Goal: Find specific page/section: Find specific page/section

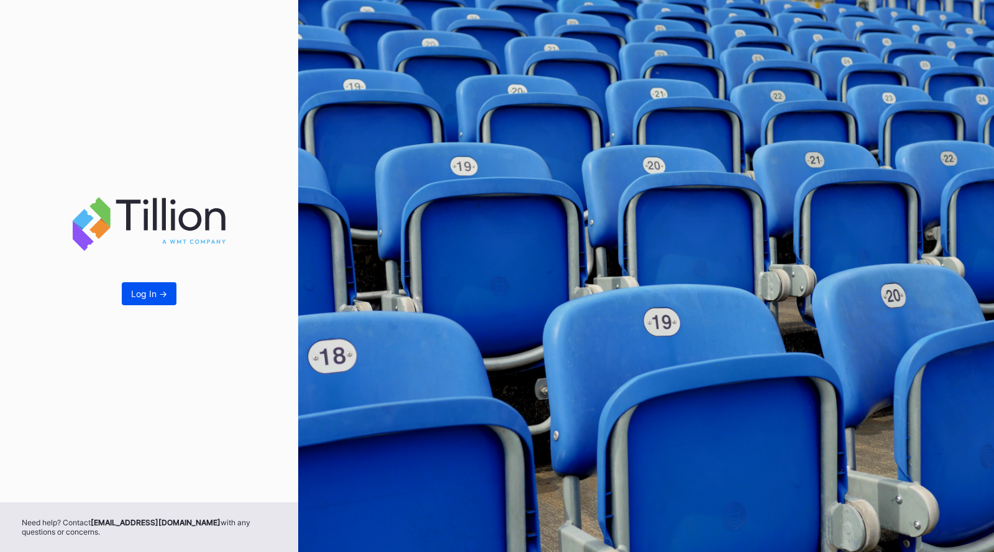
click at [147, 291] on div "Log In ->" at bounding box center [149, 293] width 36 height 11
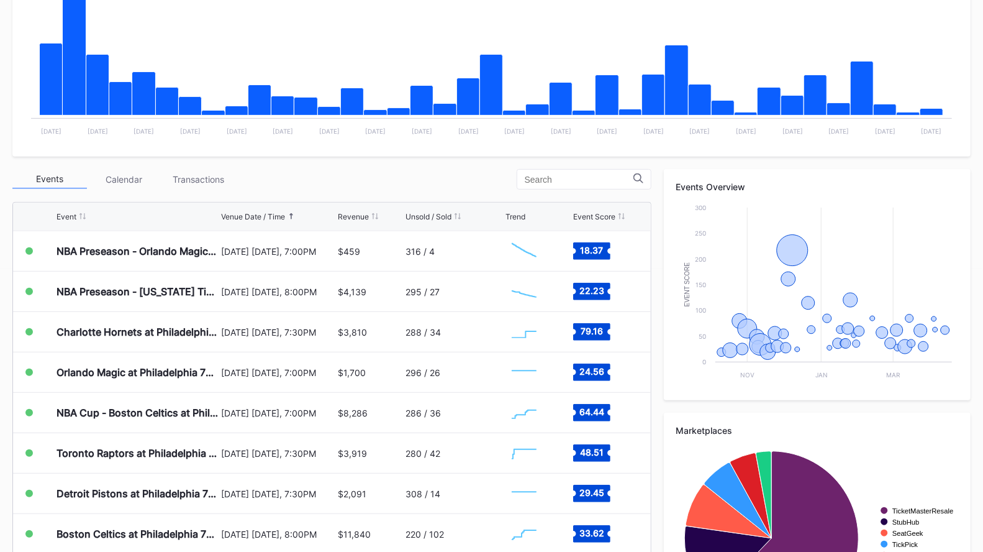
scroll to position [284, 0]
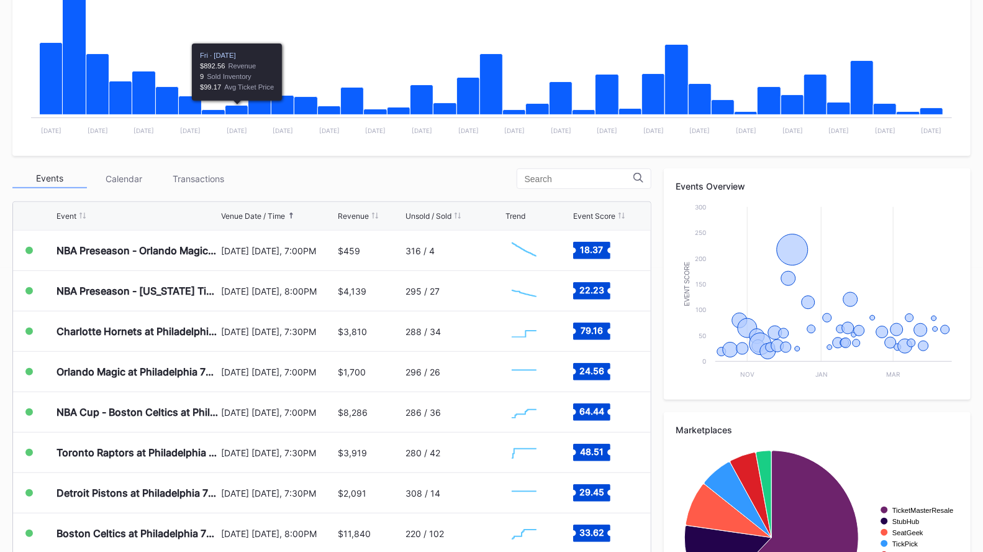
click at [187, 195] on div "Event Venue Date / Time Revenue Unsold / Sold Trend Event Score NBA Preseason -…" at bounding box center [331, 417] width 639 height 444
click at [203, 180] on div "Transactions" at bounding box center [199, 178] width 75 height 19
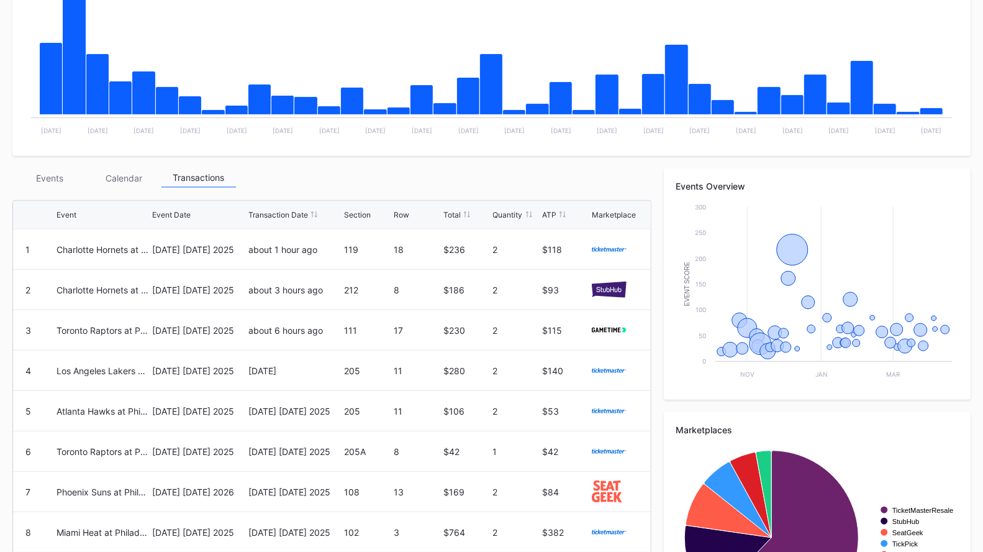
scroll to position [0, 0]
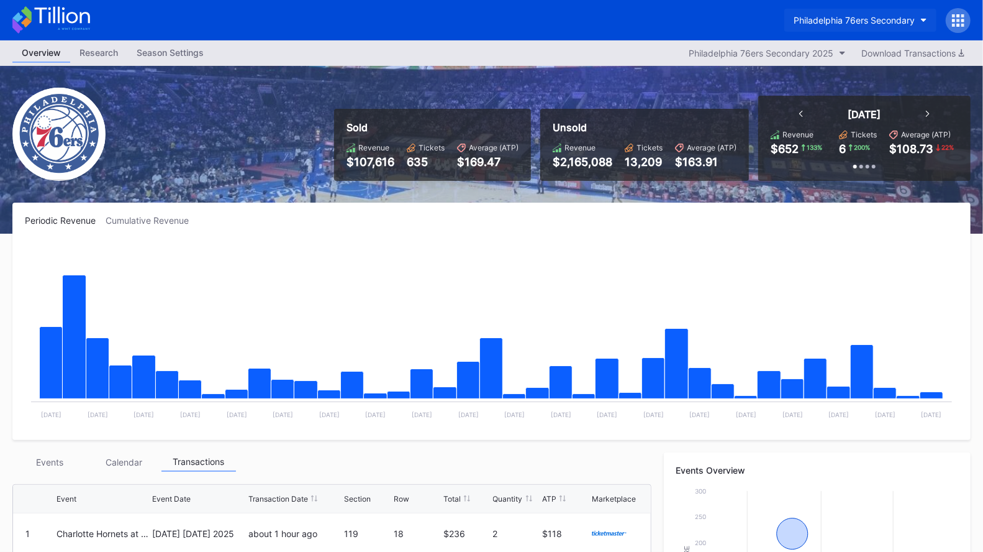
click at [930, 28] on button "Philadelphia 76ers Secondary" at bounding box center [861, 20] width 152 height 23
